Goal: Task Accomplishment & Management: Manage account settings

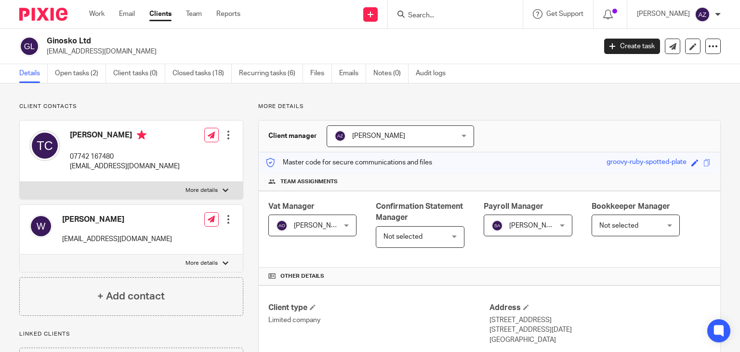
click at [196, 45] on h2 "Ginosko Ltd" at bounding box center [264, 41] width 434 height 10
click at [32, 74] on link "Details" at bounding box center [33, 73] width 28 height 19
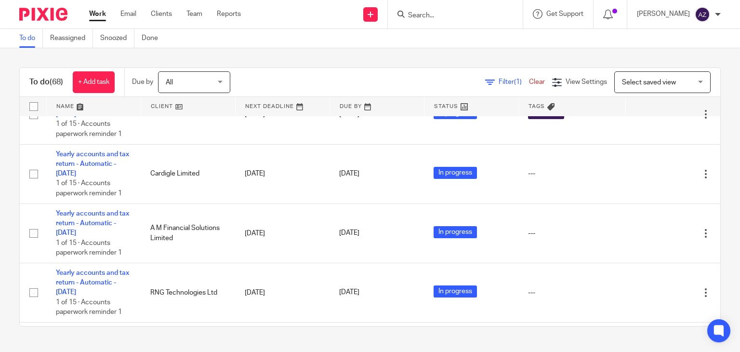
scroll to position [769, 0]
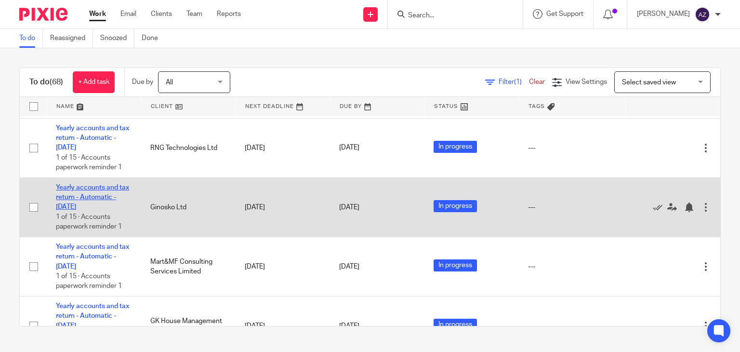
click at [79, 192] on link "Yearly accounts and tax return - Automatic - [DATE]" at bounding box center [92, 197] width 73 height 26
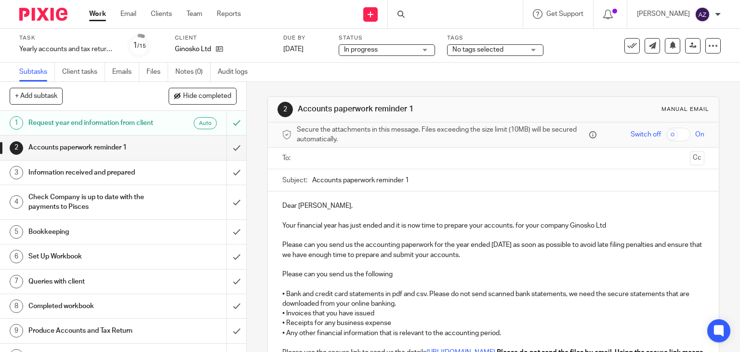
click at [539, 49] on div "No tags selected" at bounding box center [495, 50] width 96 height 12
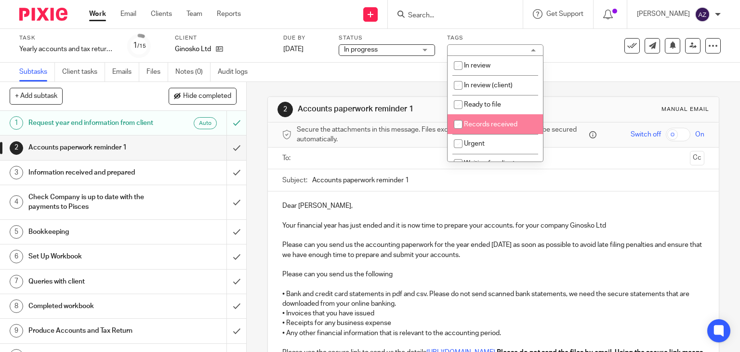
click at [457, 123] on input "checkbox" at bounding box center [458, 124] width 18 height 18
checkbox input "true"
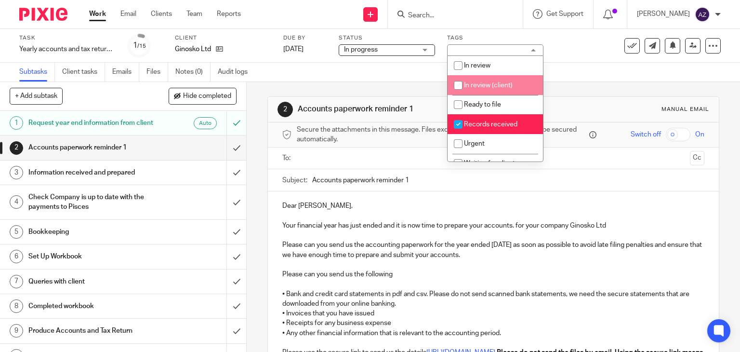
click at [564, 72] on div "Subtasks Client tasks Emails Files Notes (0) Audit logs" at bounding box center [370, 72] width 740 height 19
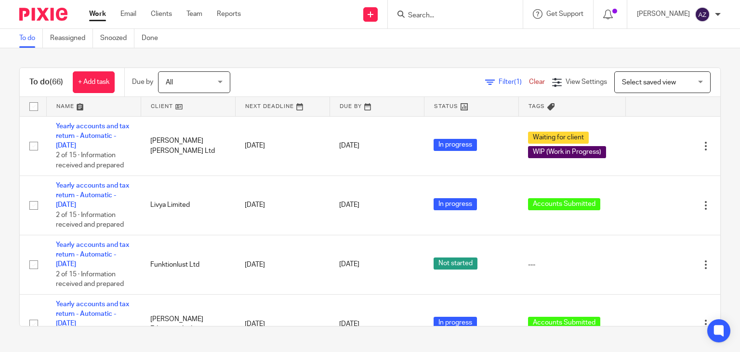
scroll to position [769, 0]
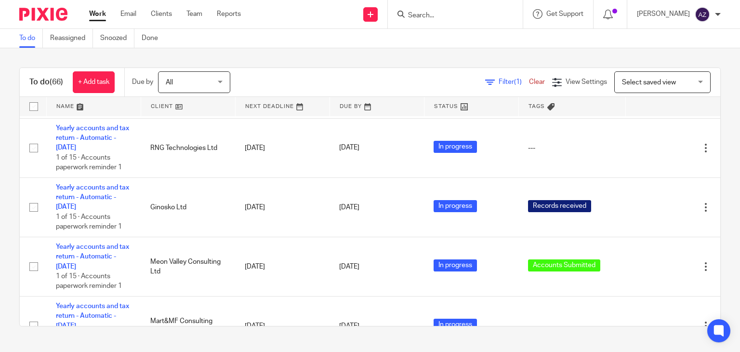
click at [416, 62] on div "To do (66) + Add task Due by All All Today Tomorrow This week Next week This mo…" at bounding box center [370, 196] width 740 height 297
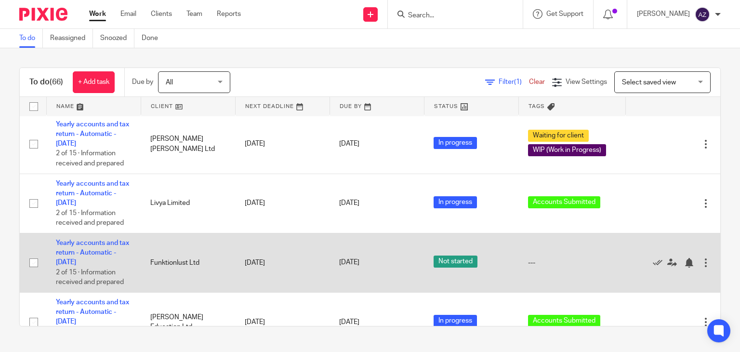
scroll to position [0, 0]
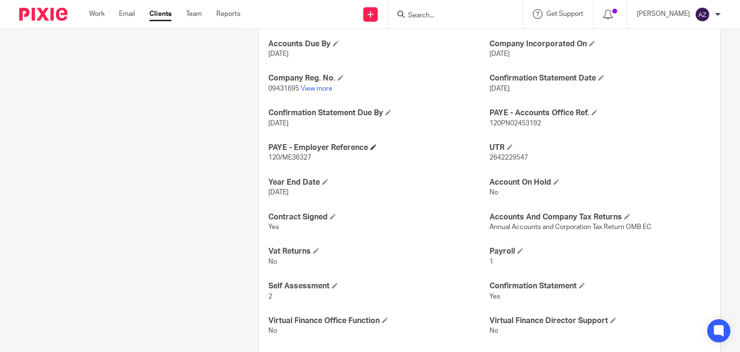
scroll to position [116, 0]
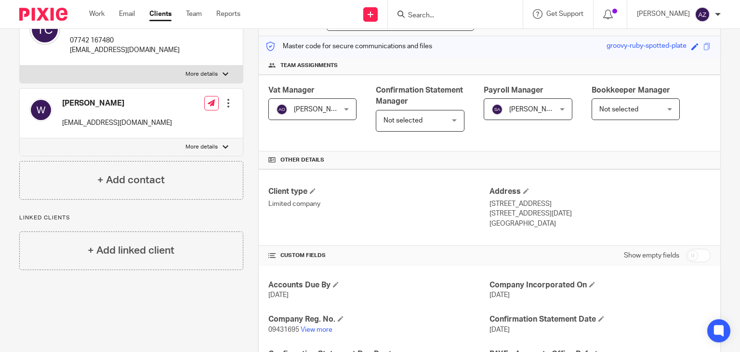
click at [692, 254] on input "checkbox" at bounding box center [698, 254] width 25 height 13
checkbox input "true"
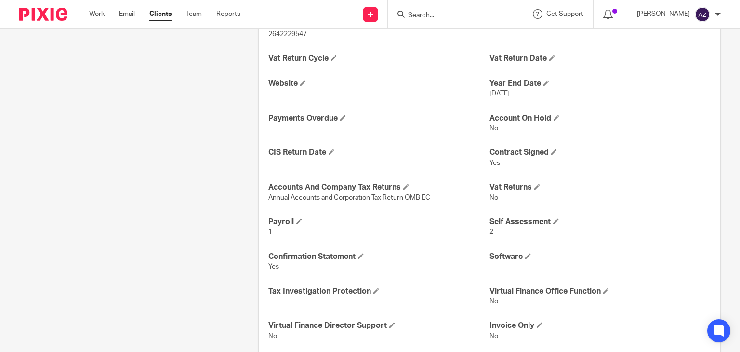
scroll to position [598, 0]
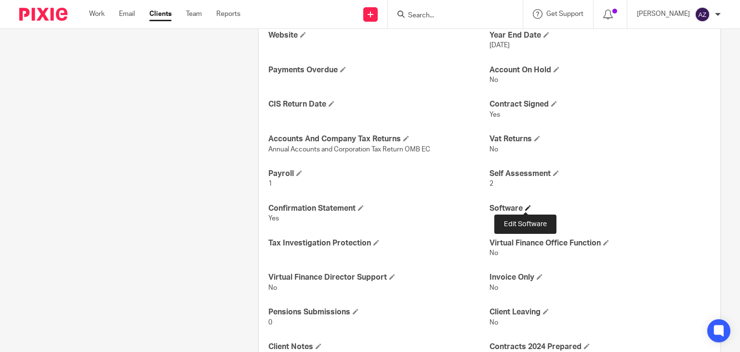
click at [526, 209] on span at bounding box center [528, 208] width 6 height 6
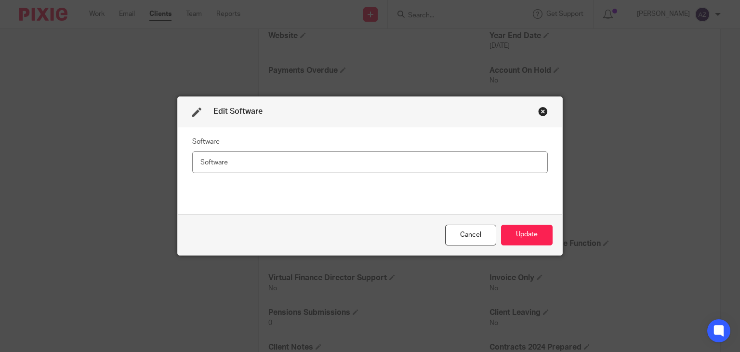
click at [242, 160] on input "text" at bounding box center [369, 162] width 355 height 22
type input "VT"
click at [362, 203] on div "Software VT" at bounding box center [369, 170] width 355 height 72
click at [528, 235] on button "Update" at bounding box center [527, 234] width 52 height 21
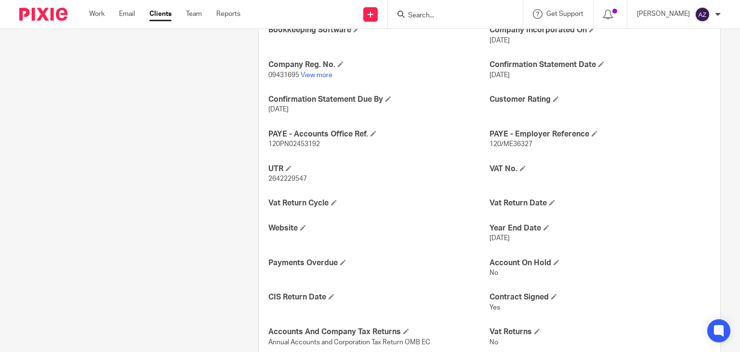
scroll to position [212, 0]
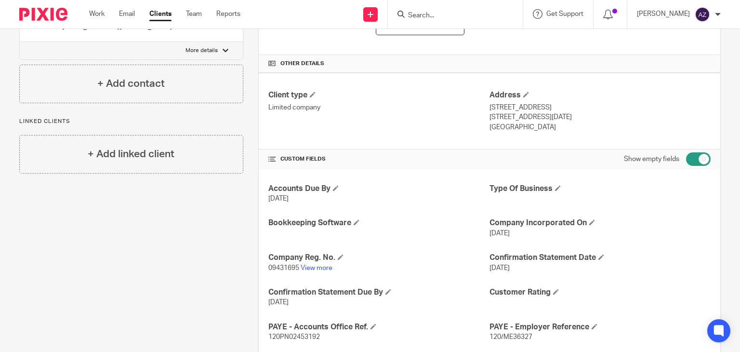
click at [695, 157] on input "checkbox" at bounding box center [698, 158] width 25 height 13
checkbox input "false"
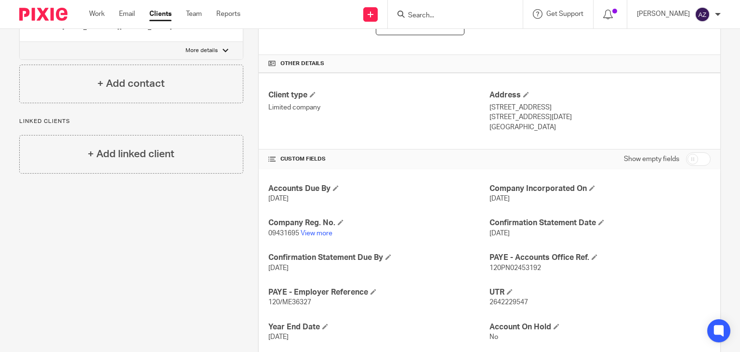
click at [380, 160] on h4 "CUSTOM FIELDS" at bounding box center [378, 159] width 221 height 8
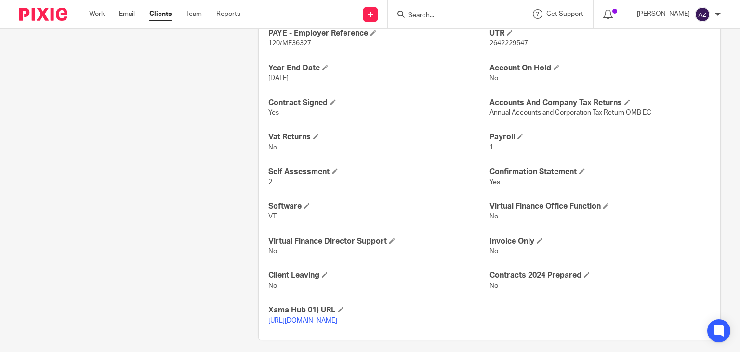
scroll to position [487, 0]
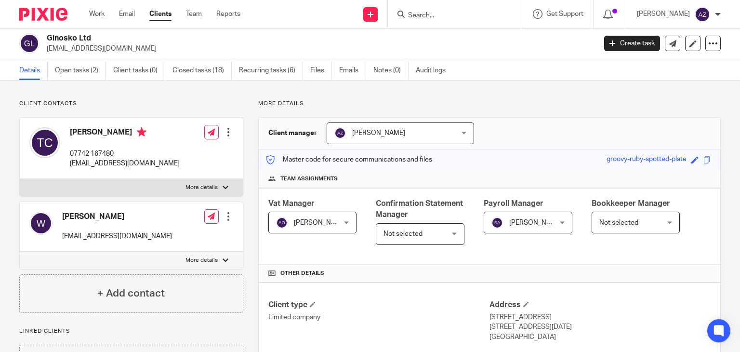
scroll to position [0, 0]
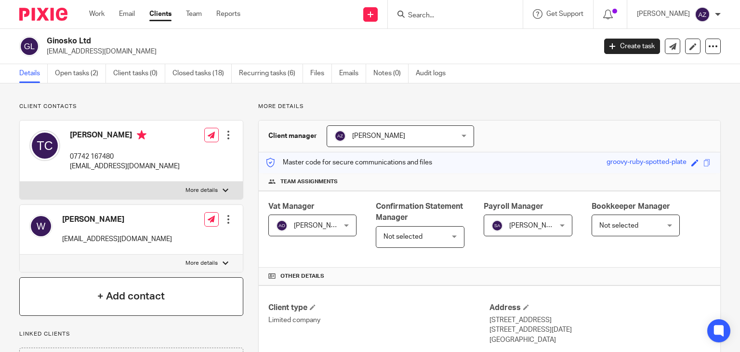
click at [187, 287] on div "+ Add contact" at bounding box center [131, 296] width 224 height 39
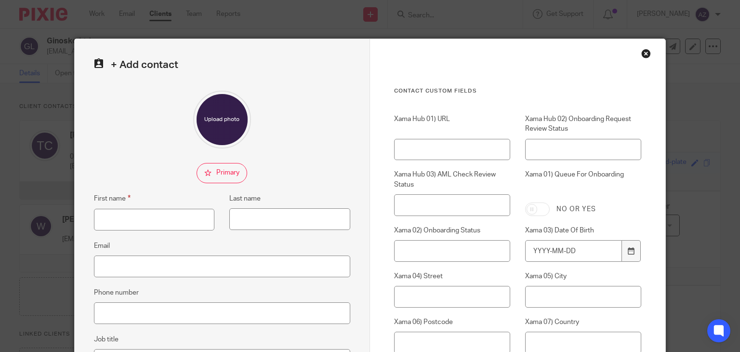
click at [642, 58] on div "Close this dialog window" at bounding box center [646, 54] width 10 height 10
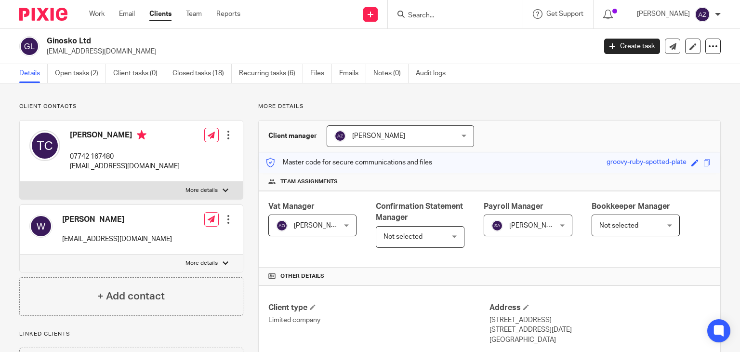
click at [177, 309] on div "+ Add contact" at bounding box center [131, 296] width 224 height 39
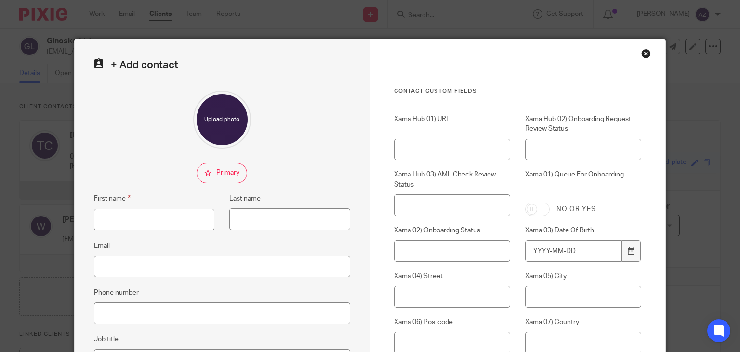
click at [141, 273] on input "Email" at bounding box center [222, 266] width 256 height 22
paste input "[EMAIL_ADDRESS][DOMAIN_NAME]"
type input "[EMAIL_ADDRESS][DOMAIN_NAME]"
click at [130, 216] on input "First name" at bounding box center [154, 220] width 121 height 22
type input "Taffie"
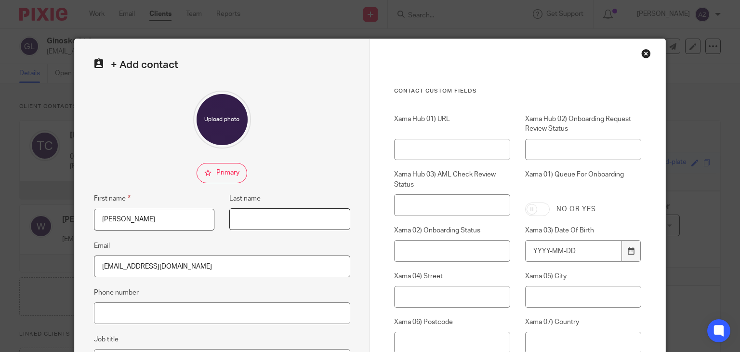
click at [291, 222] on input "Last name" at bounding box center [289, 219] width 121 height 22
type input "Icloud"
click at [306, 170] on fieldset at bounding box center [222, 173] width 256 height 20
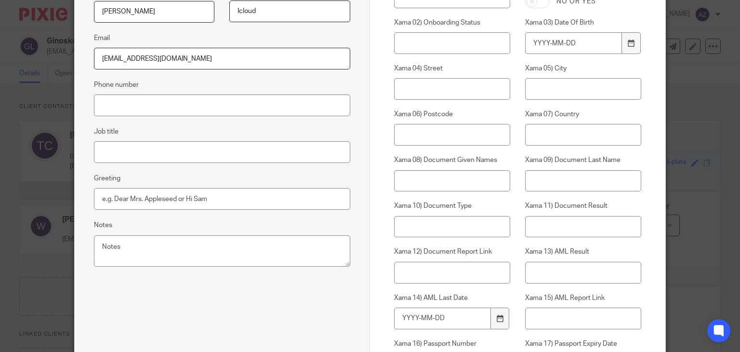
scroll to position [433, 0]
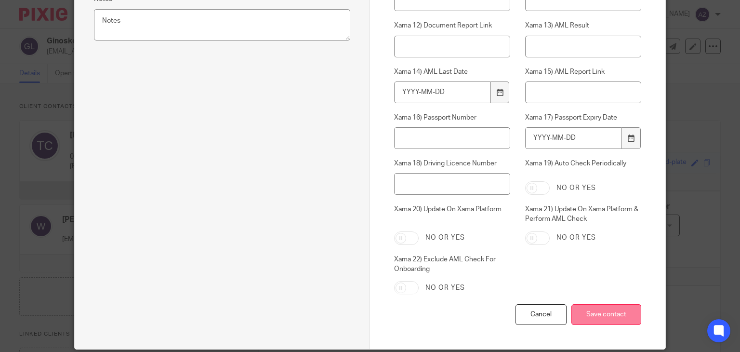
click at [609, 315] on input "Save contact" at bounding box center [606, 314] width 70 height 21
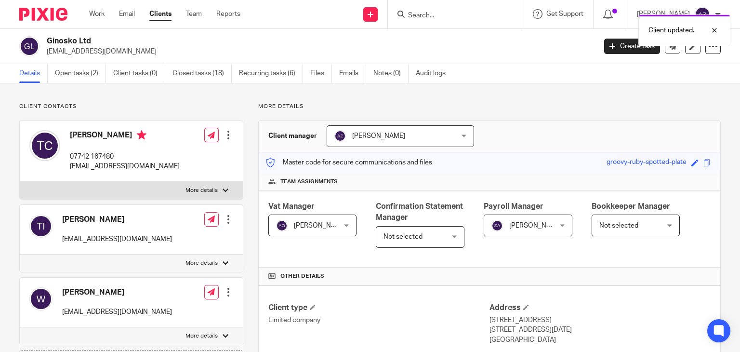
click at [518, 138] on div "Client manager [PERSON_NAME] [PERSON_NAME] [PERSON_NAME] [PERSON_NAME] [PERSON_…" at bounding box center [489, 136] width 461 height 32
